Goal: Information Seeking & Learning: Learn about a topic

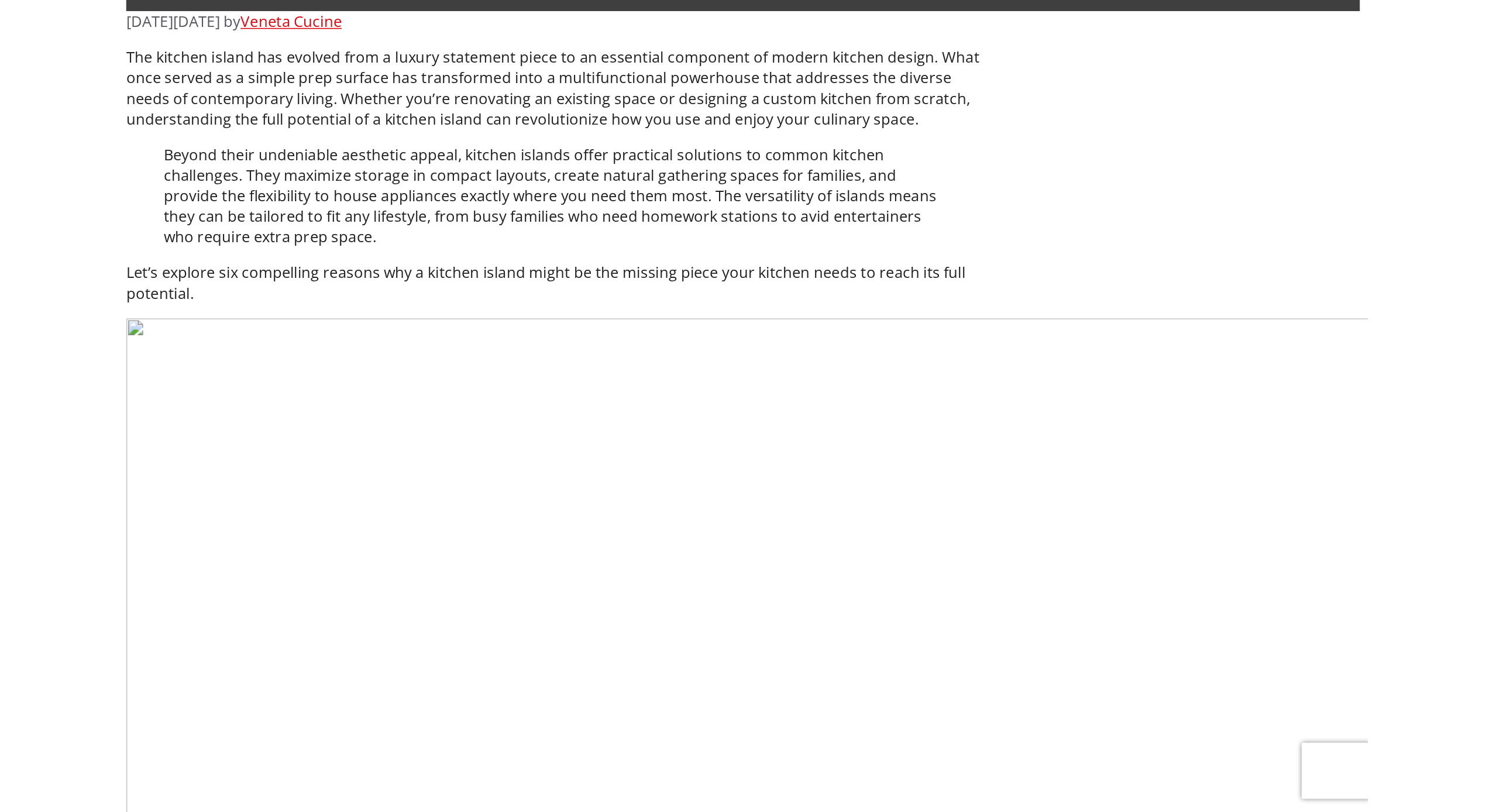
scroll to position [650, 0]
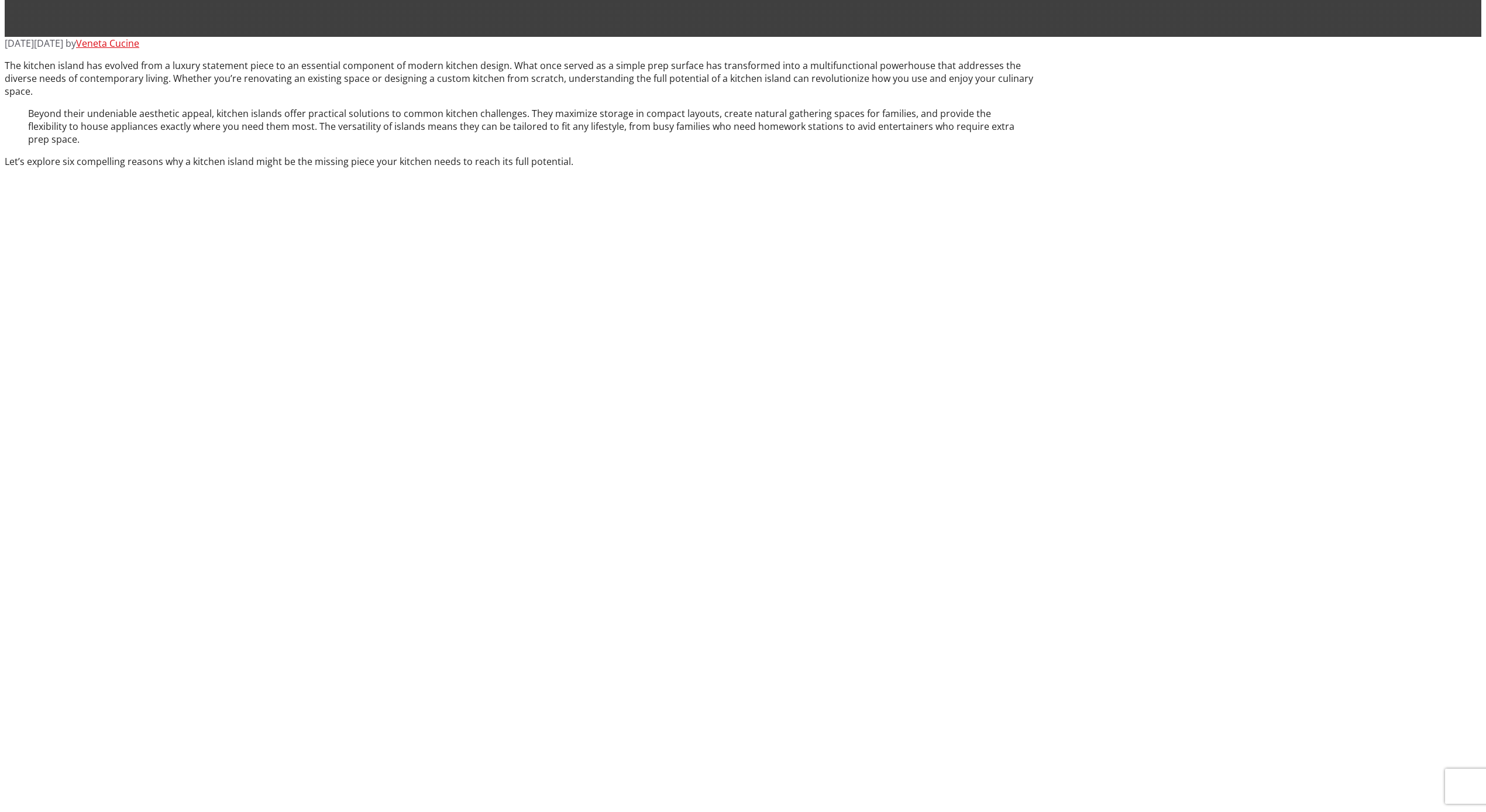
scroll to position [626, 0]
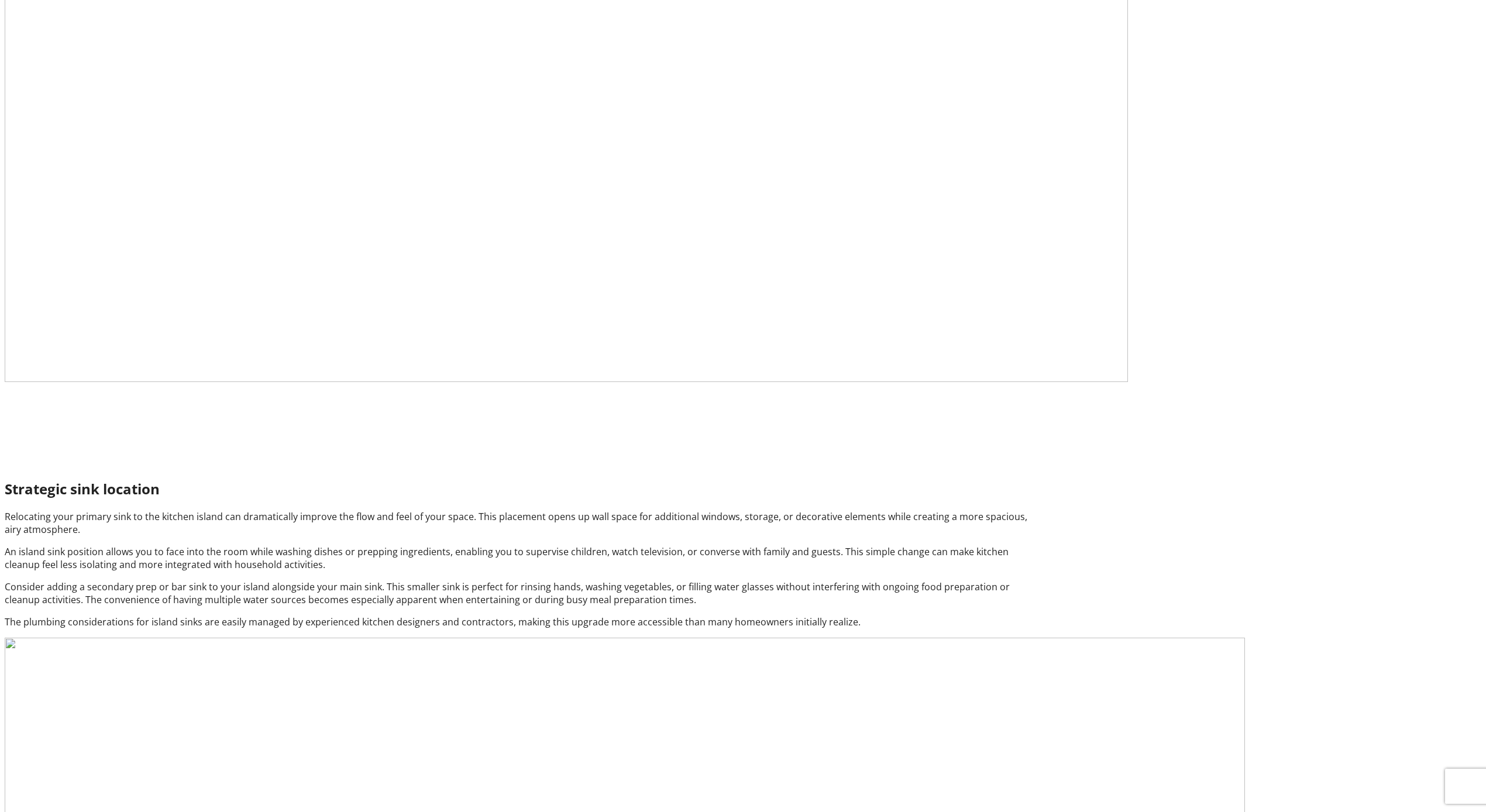
scroll to position [3737, 0]
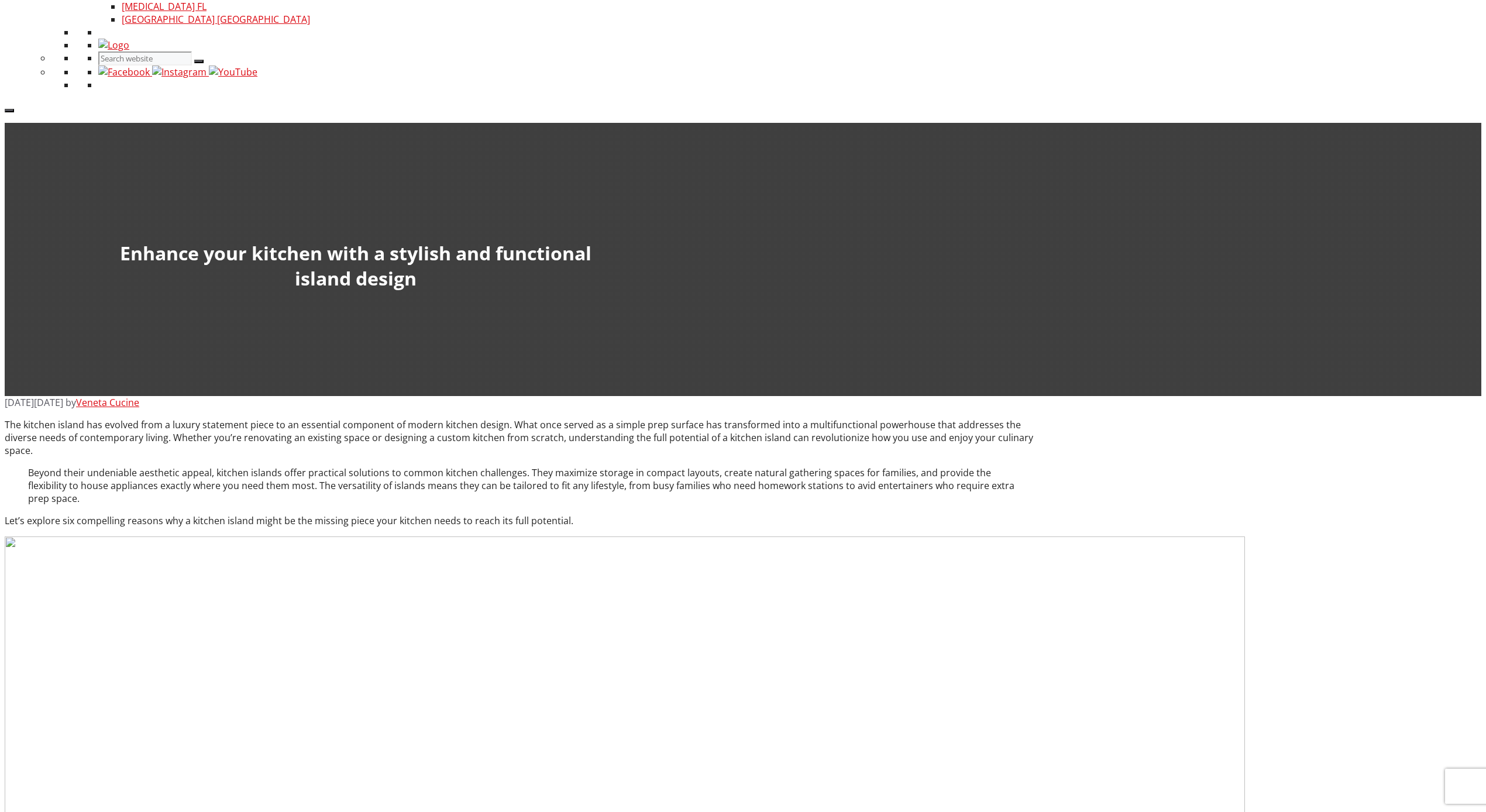
scroll to position [0, 0]
